Goal: Find specific page/section: Find specific page/section

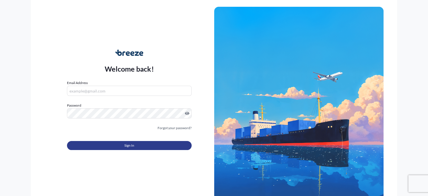
type input "[EMAIL_ADDRESS][DOMAIN_NAME]"
click at [133, 145] on span "Sign In" at bounding box center [129, 145] width 10 height 6
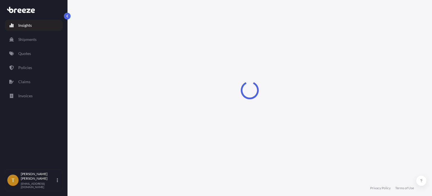
select select "2025"
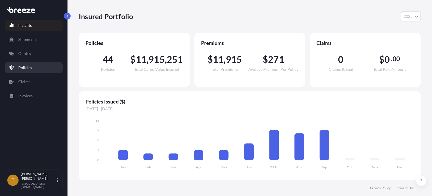
click at [23, 68] on p "Policies" at bounding box center [25, 68] width 14 height 6
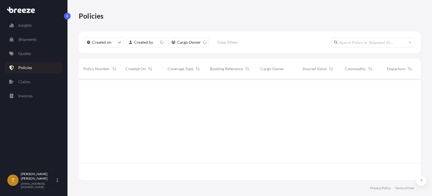
scroll to position [100, 338]
